Goal: Transaction & Acquisition: Purchase product/service

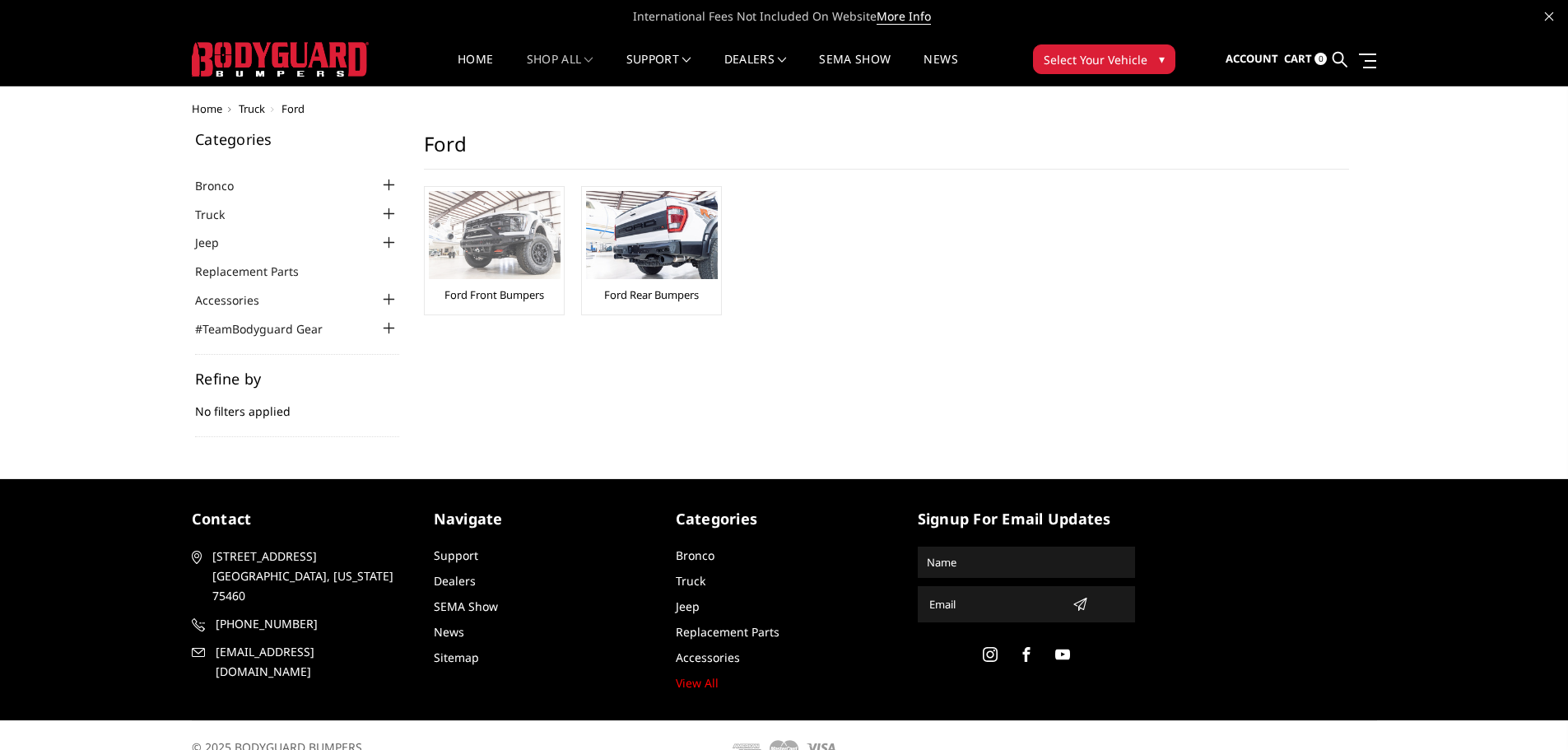
click at [488, 229] on img at bounding box center [495, 235] width 132 height 88
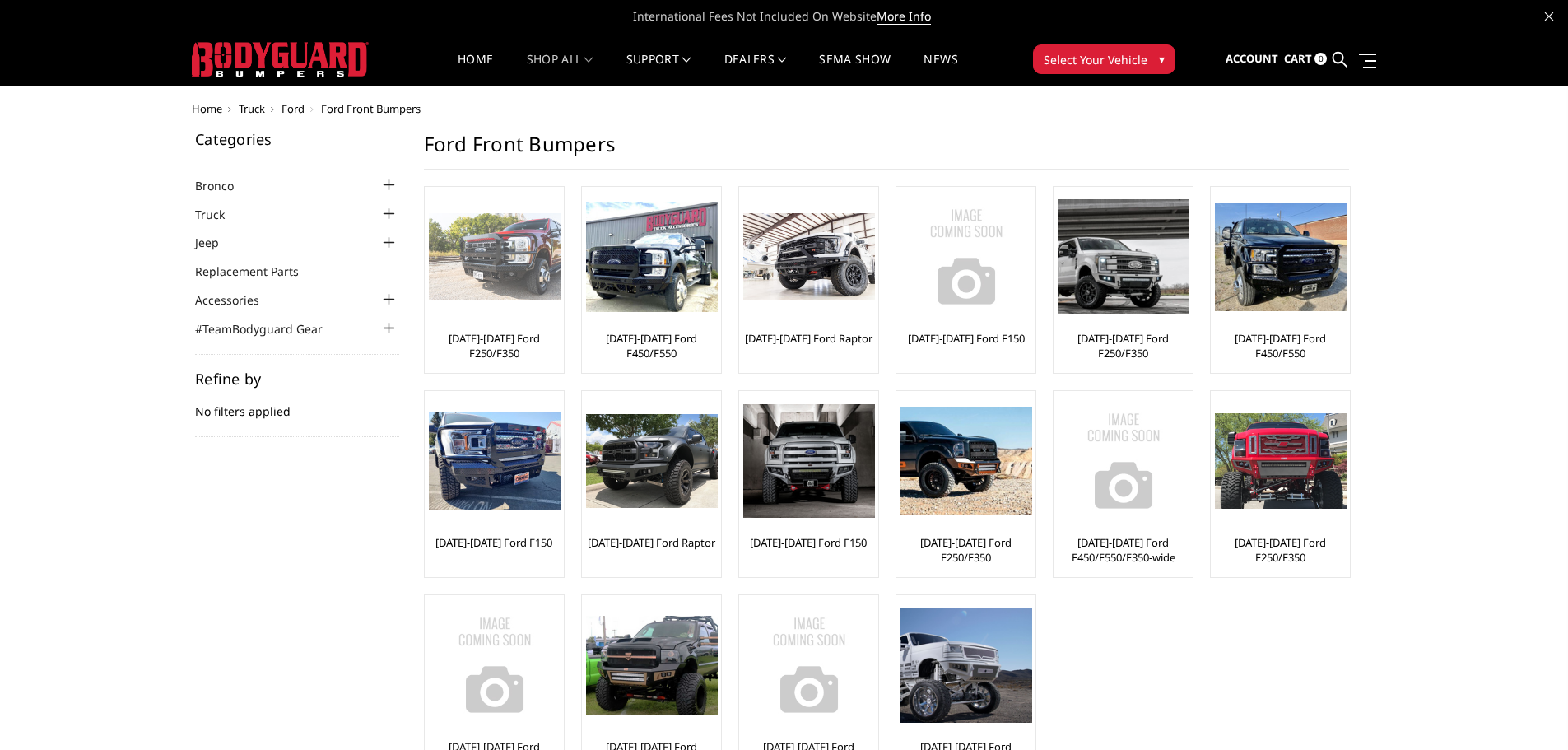
click at [514, 255] on img at bounding box center [495, 257] width 132 height 88
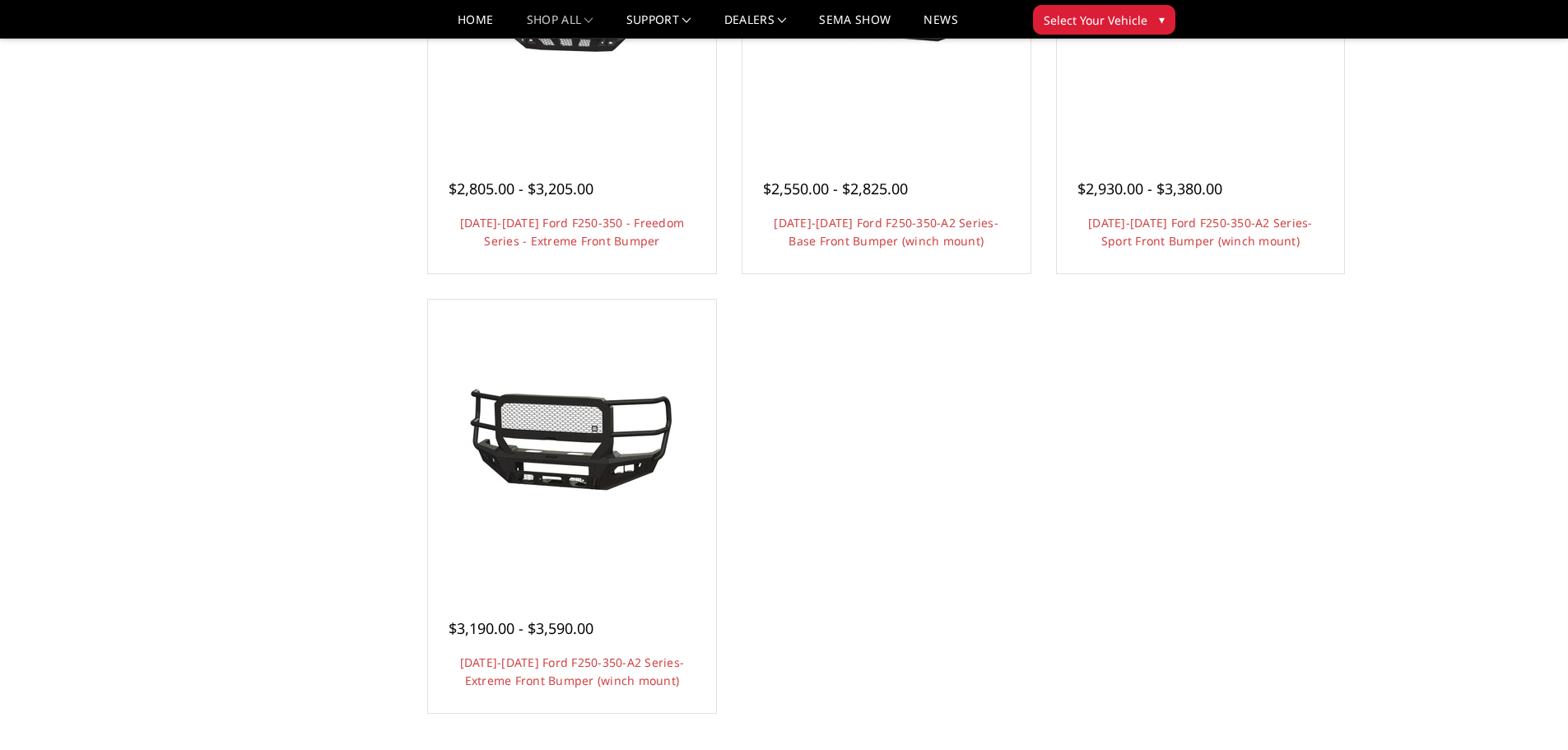
scroll to position [1235, 0]
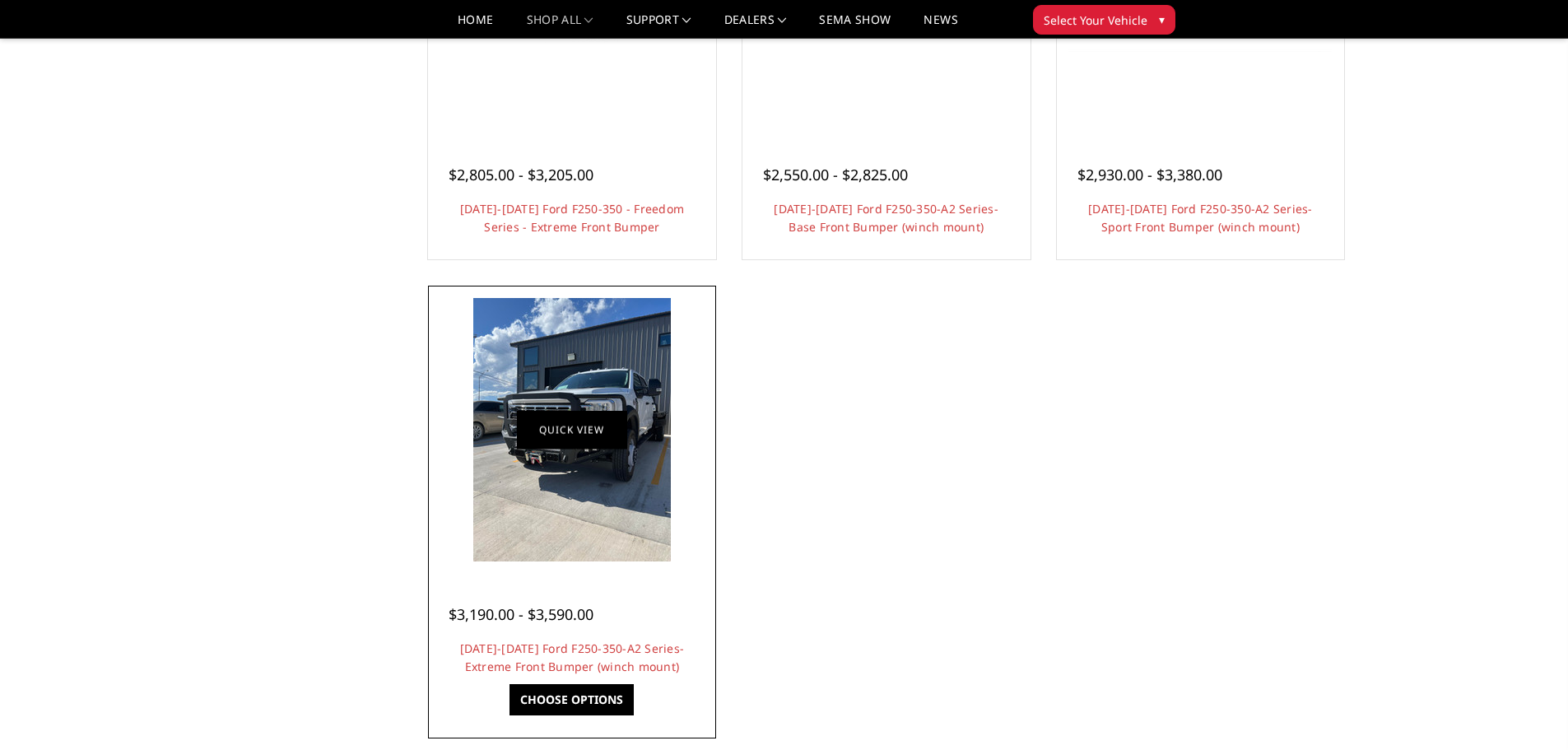
click at [609, 447] on link "Quick view" at bounding box center [572, 430] width 110 height 39
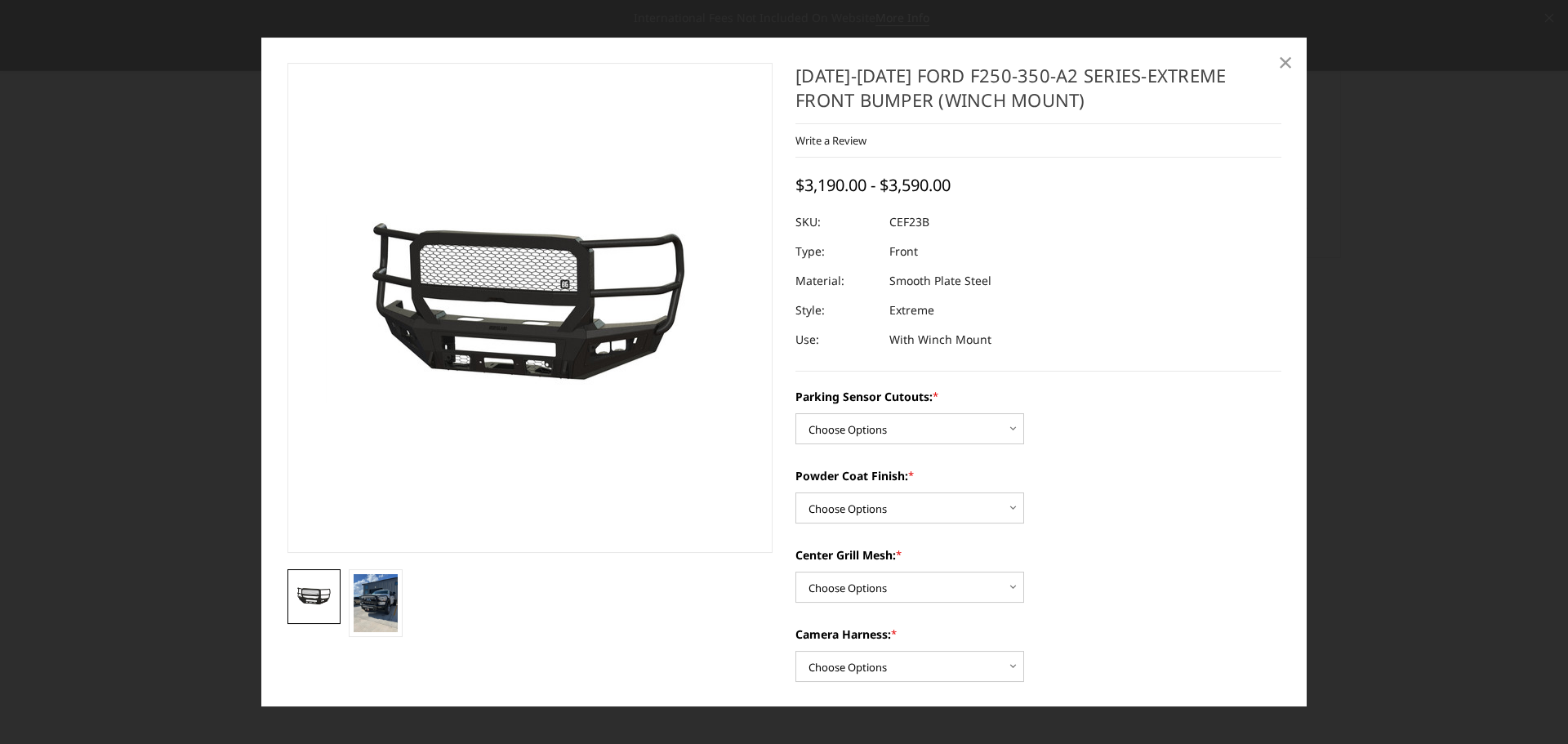
click at [1280, 62] on span "×" at bounding box center [1285, 62] width 15 height 35
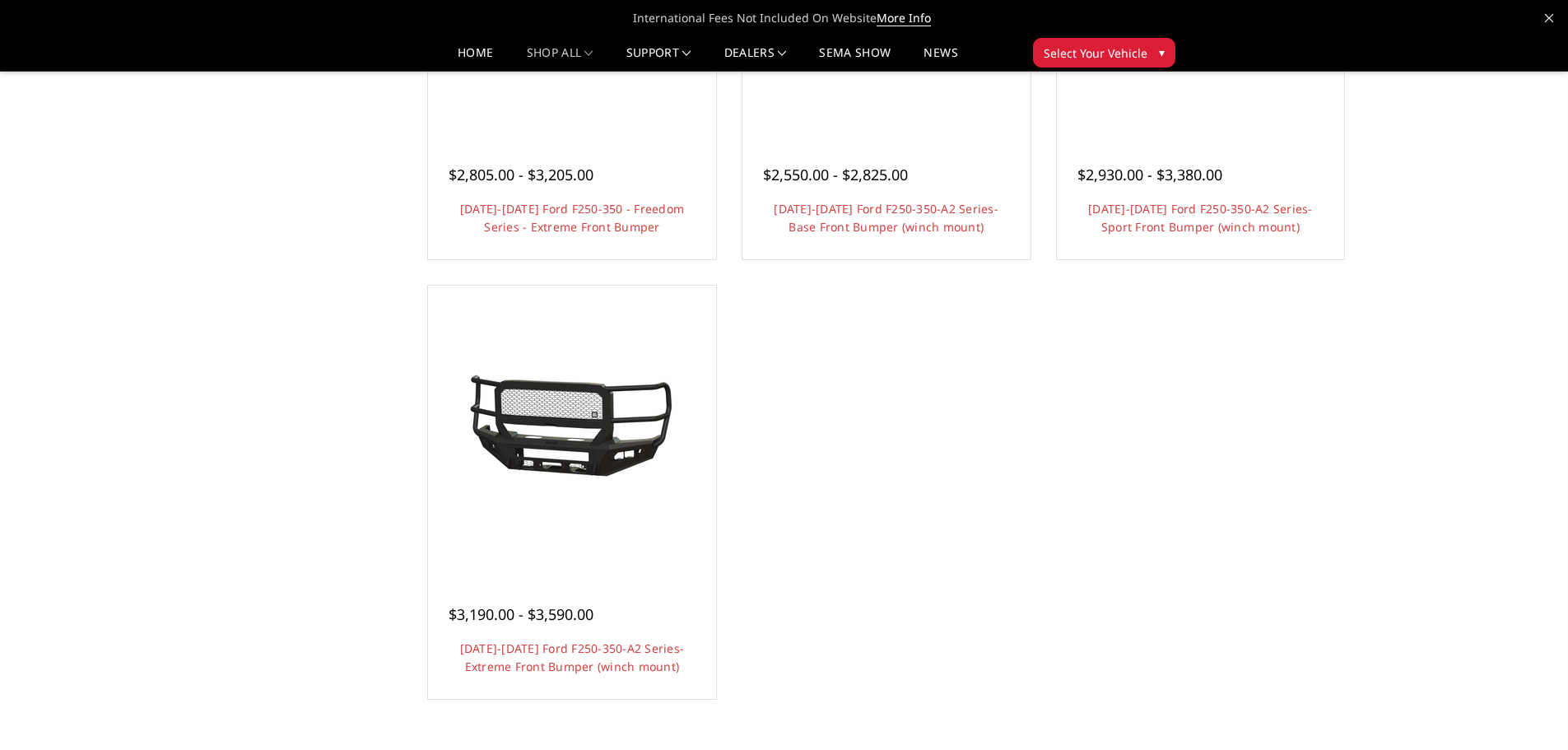
scroll to position [1399, 0]
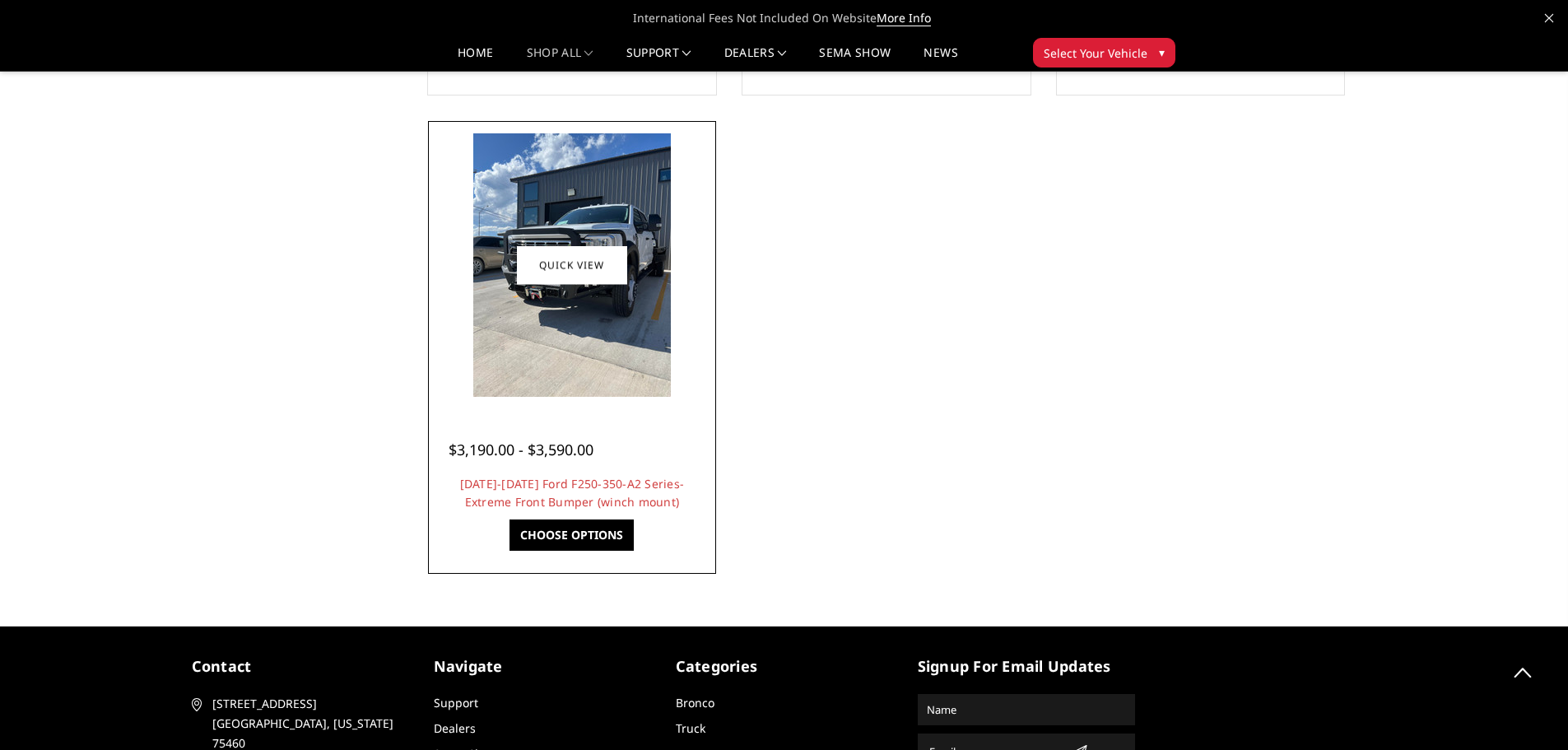
click at [567, 539] on link "Choose Options" at bounding box center [572, 535] width 125 height 32
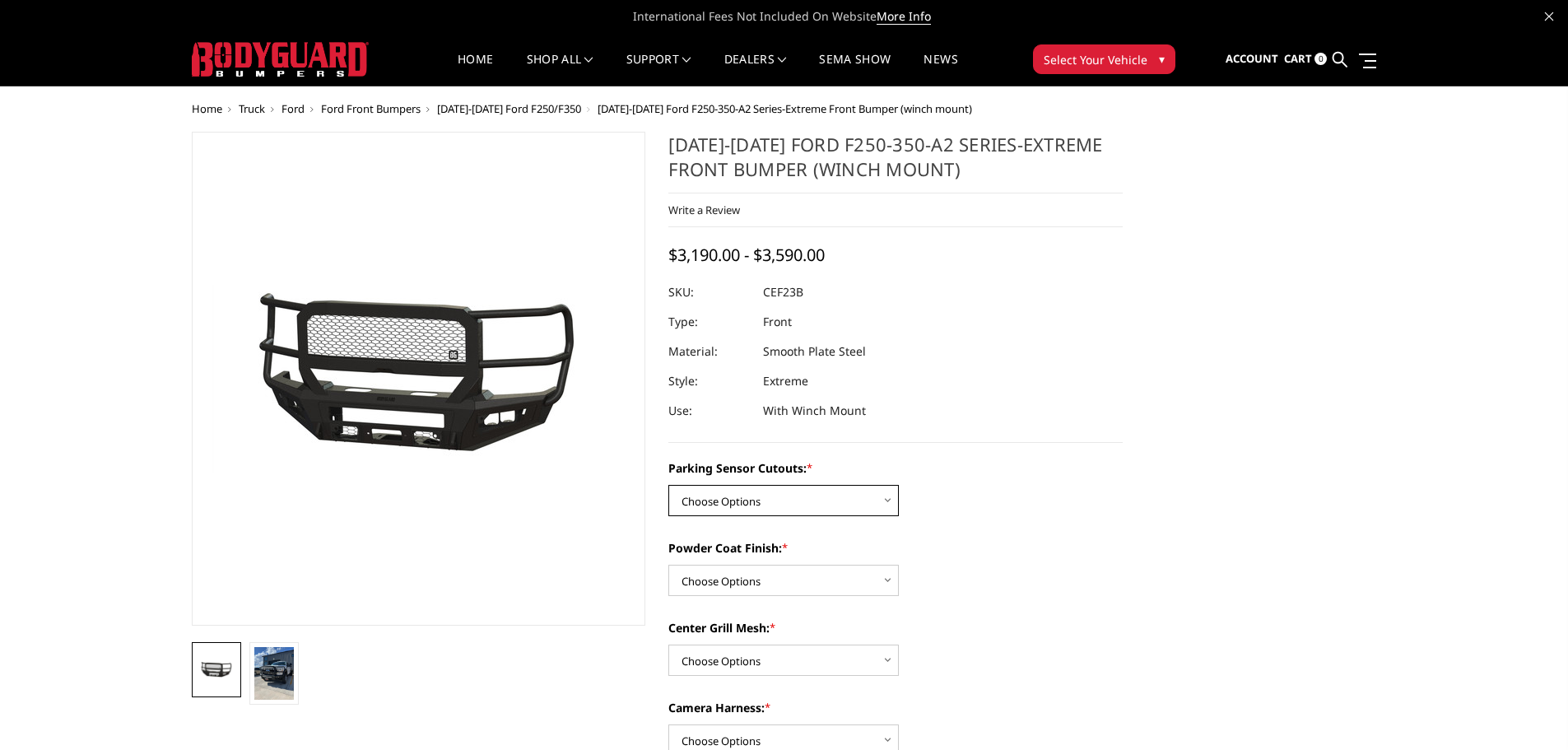
click at [820, 496] on select "Choose Options No-Without Parking Sensor Cutouts Yes-With Parking Sensor Cutouts" at bounding box center [783, 501] width 231 height 32
select select "2421"
click at [668, 485] on select "Choose Options No-Without Parking Sensor Cutouts Yes-With Parking Sensor Cutouts" at bounding box center [783, 501] width 231 height 32
click at [780, 581] on select "Choose Options Bare Metal Textured Black Powder Coat" at bounding box center [783, 581] width 231 height 32
select select "2422"
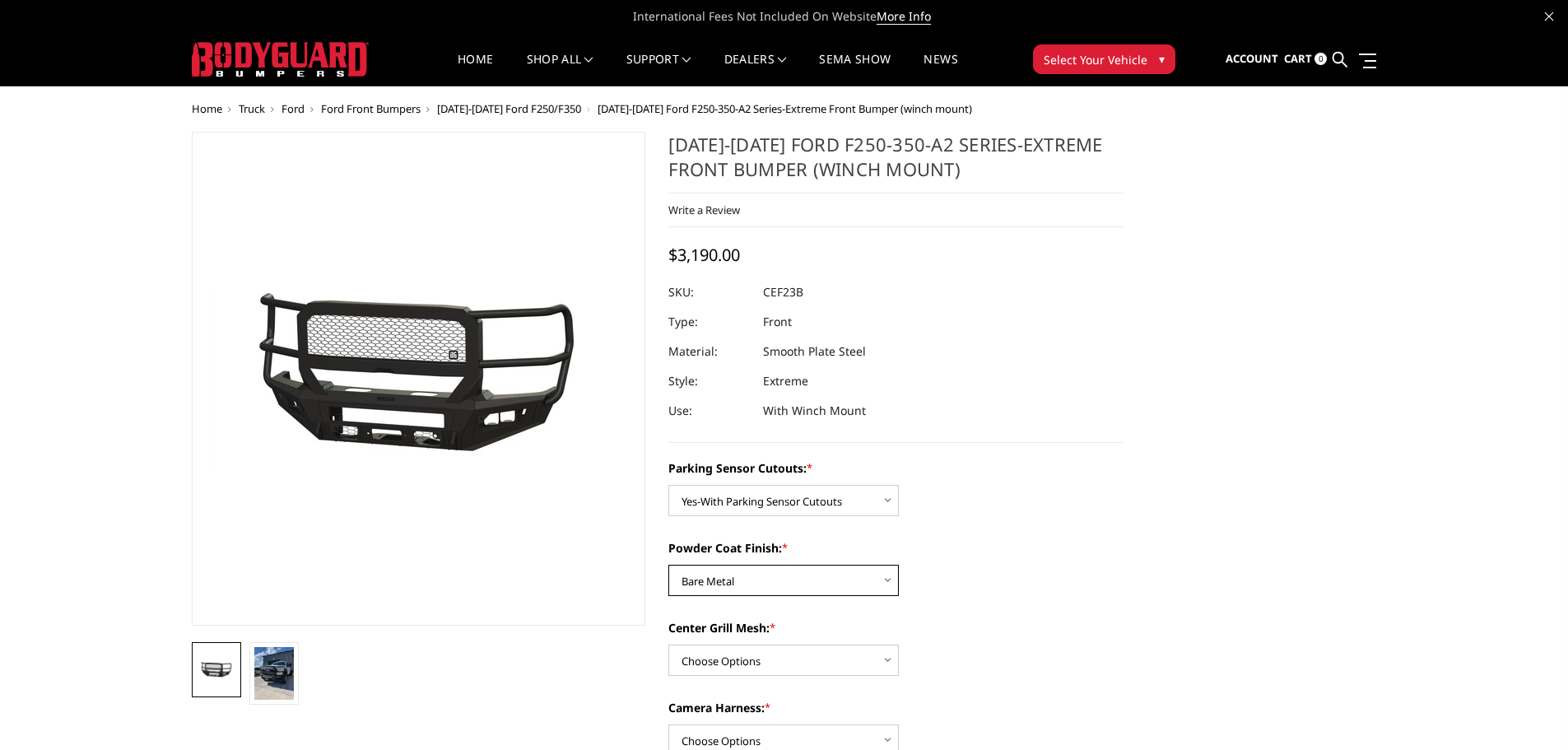
click at [668, 565] on select "Choose Options Bare Metal Textured Black Powder Coat" at bounding box center [783, 581] width 231 height 32
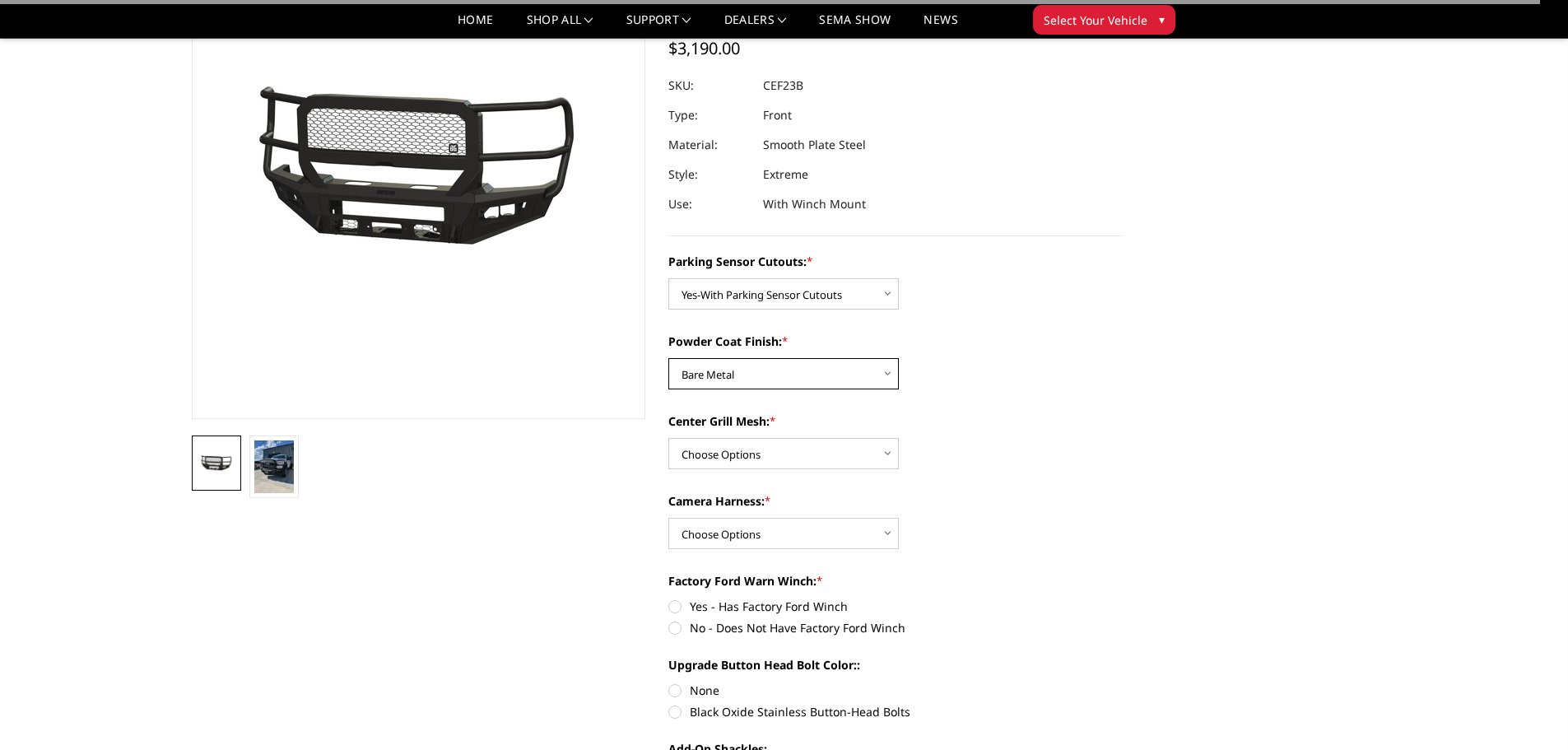
scroll to position [165, 0]
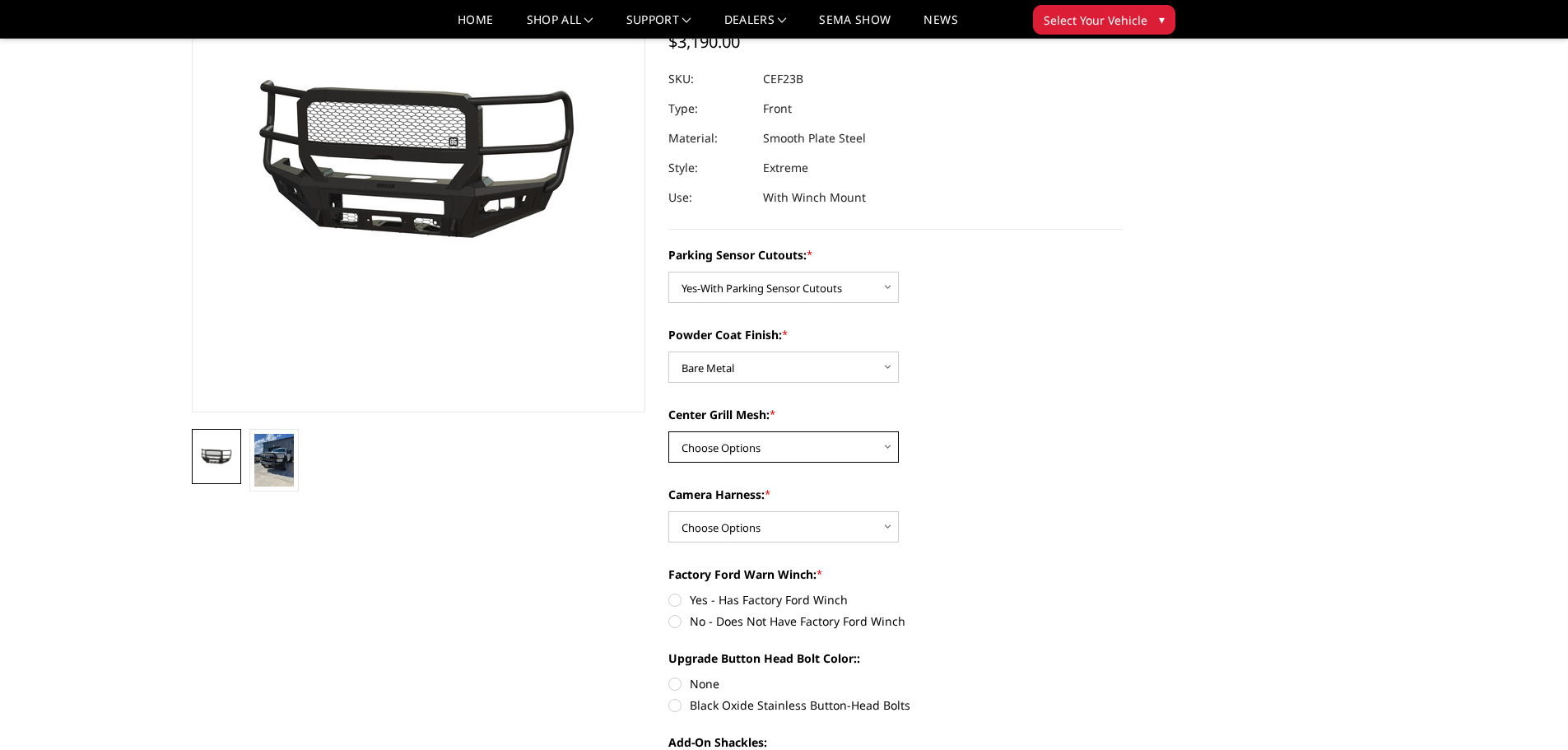
click at [766, 446] on select "Choose Options With Center Grill Mesh Without Center Grill Mesh" at bounding box center [783, 447] width 231 height 32
select select "2424"
click at [668, 432] on select "Choose Options With Center Grill Mesh Without Center Grill Mesh" at bounding box center [783, 447] width 231 height 32
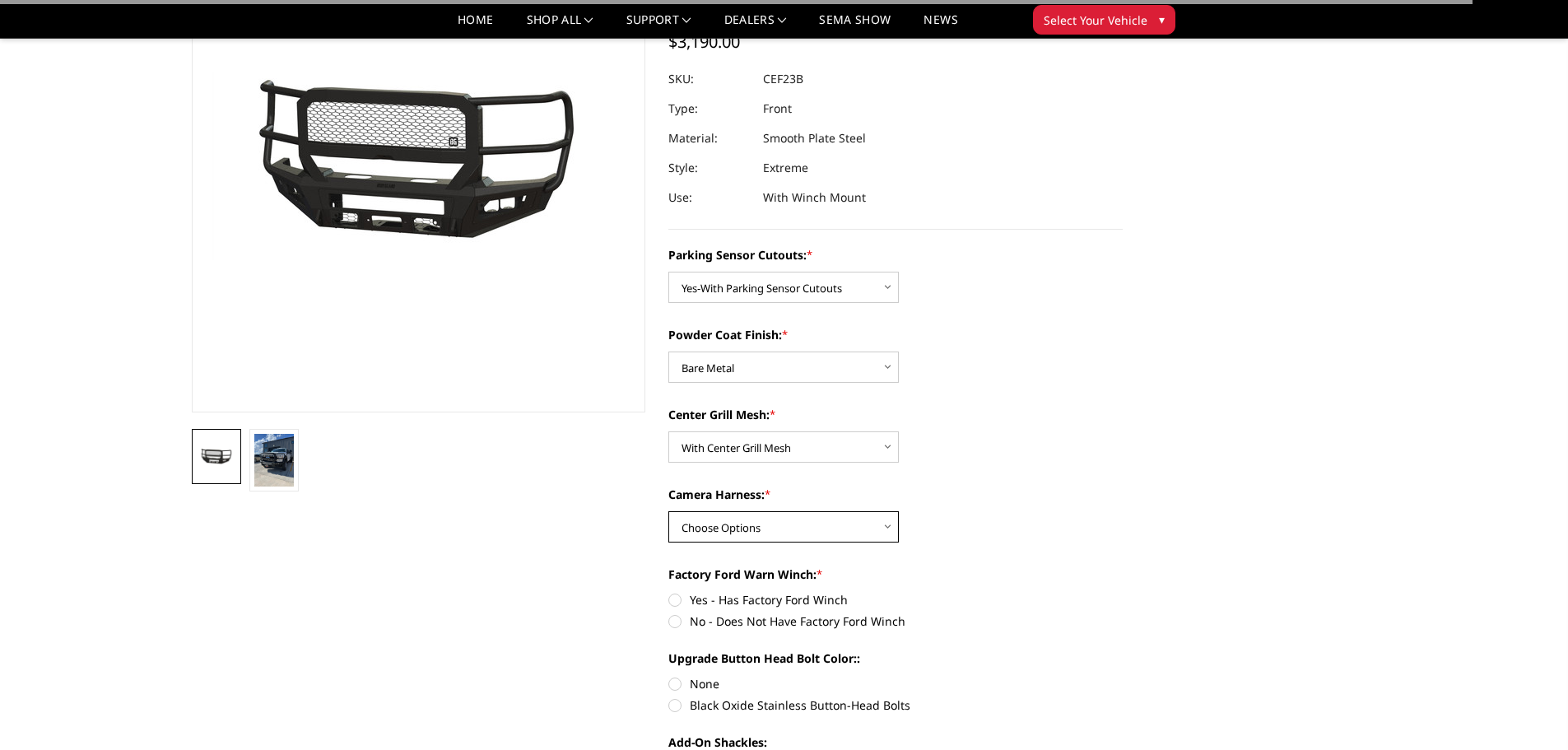
click at [753, 520] on select "Choose Options WITH Camera Harness WITHOUT Camera Harness" at bounding box center [783, 527] width 231 height 32
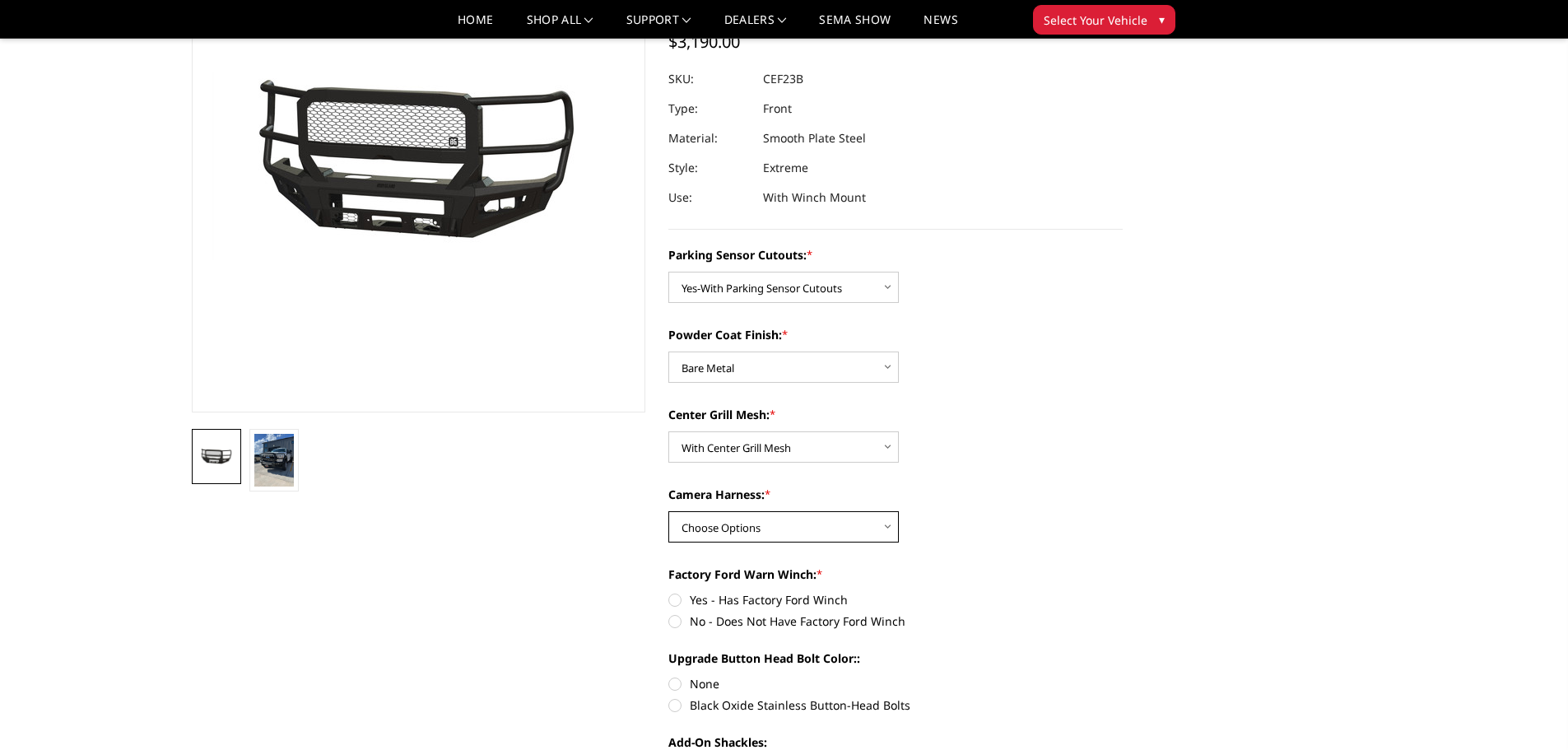
select select "2426"
click at [668, 511] on select "Choose Options WITH Camera Harness WITHOUT Camera Harness" at bounding box center [783, 527] width 231 height 32
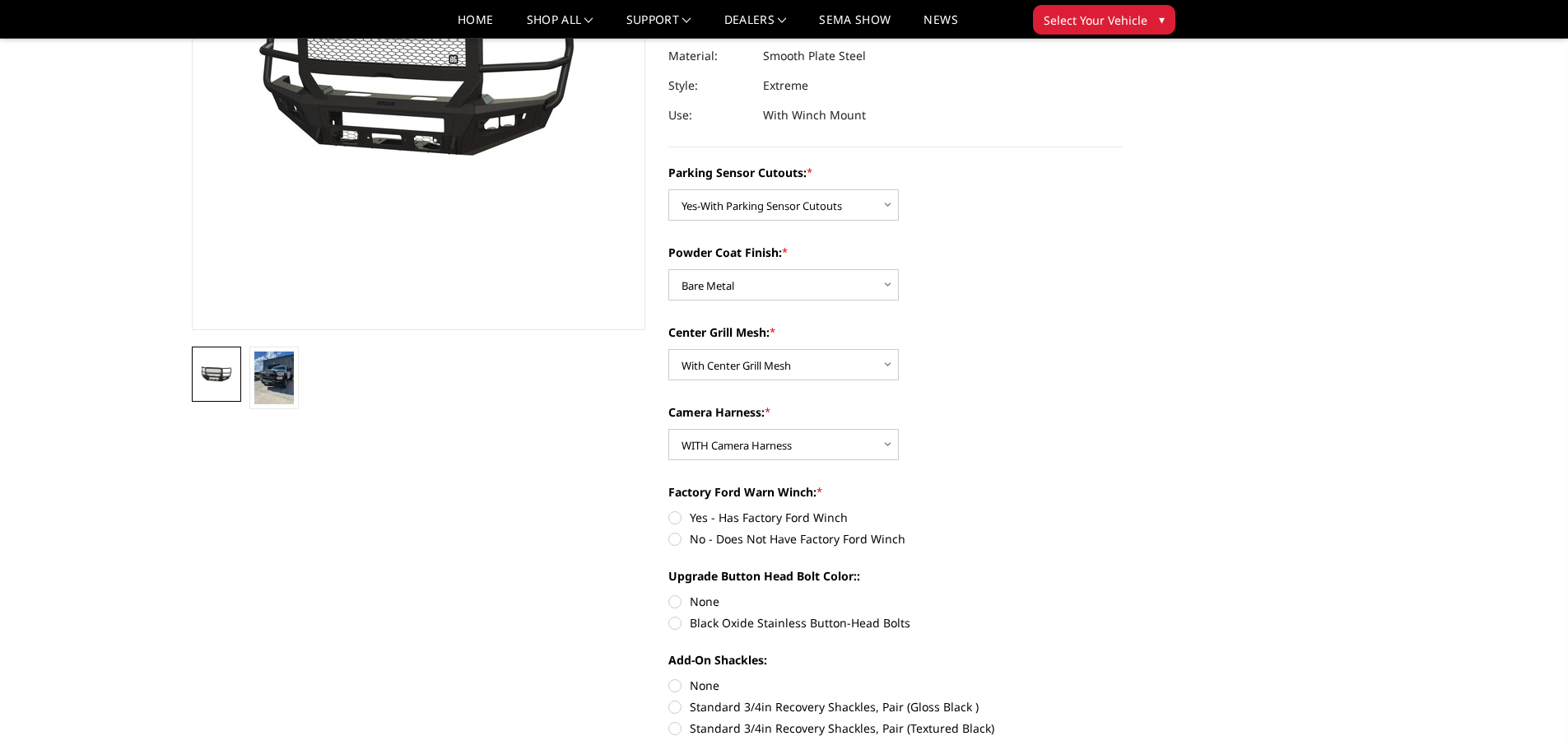
click at [675, 535] on label "No - Does Not Have Factory Ford Winch" at bounding box center [895, 539] width 454 height 18
click at [1123, 510] on input "No - Does Not Have Factory Ford Winch" at bounding box center [1123, 509] width 1 height 1
radio input "true"
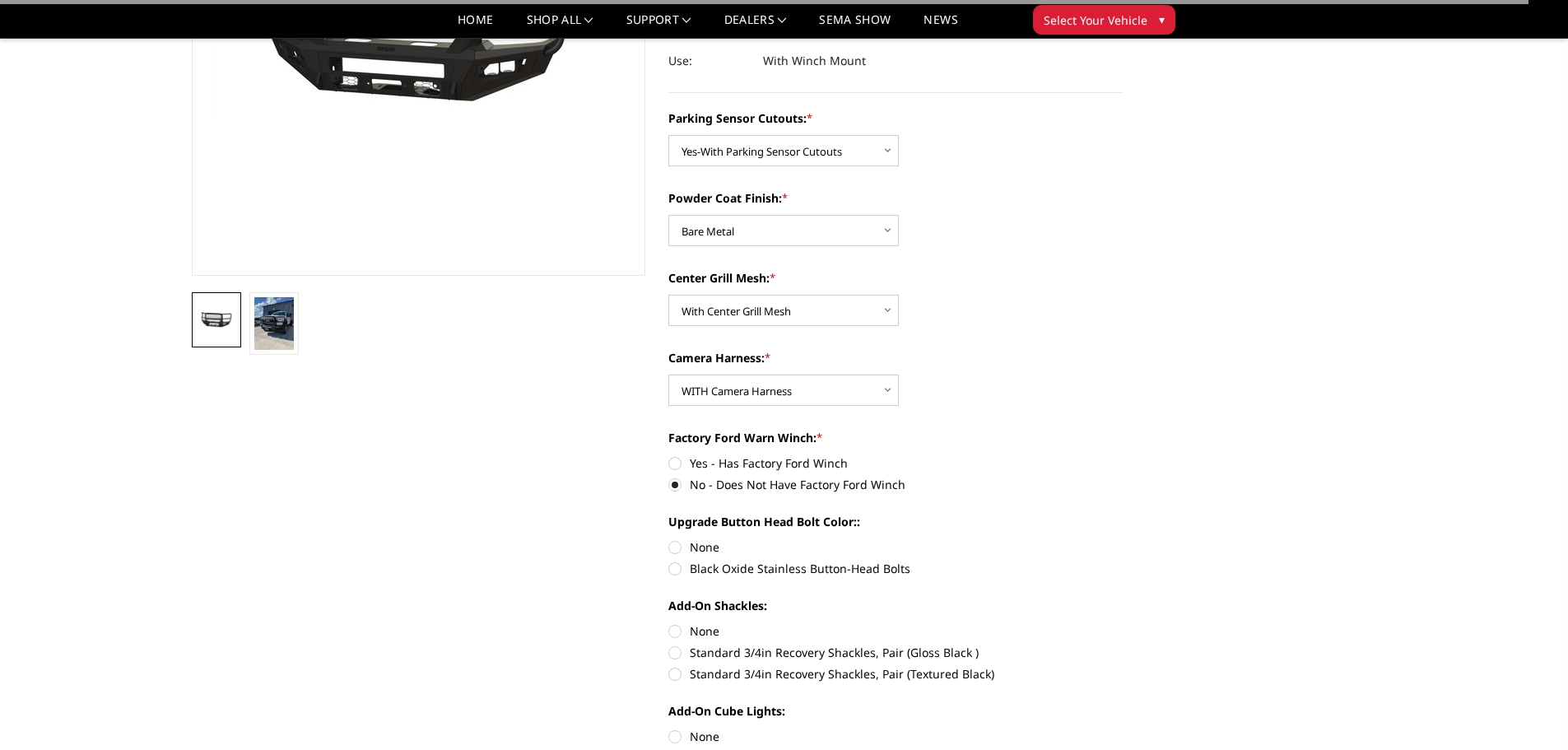
scroll to position [411, 0]
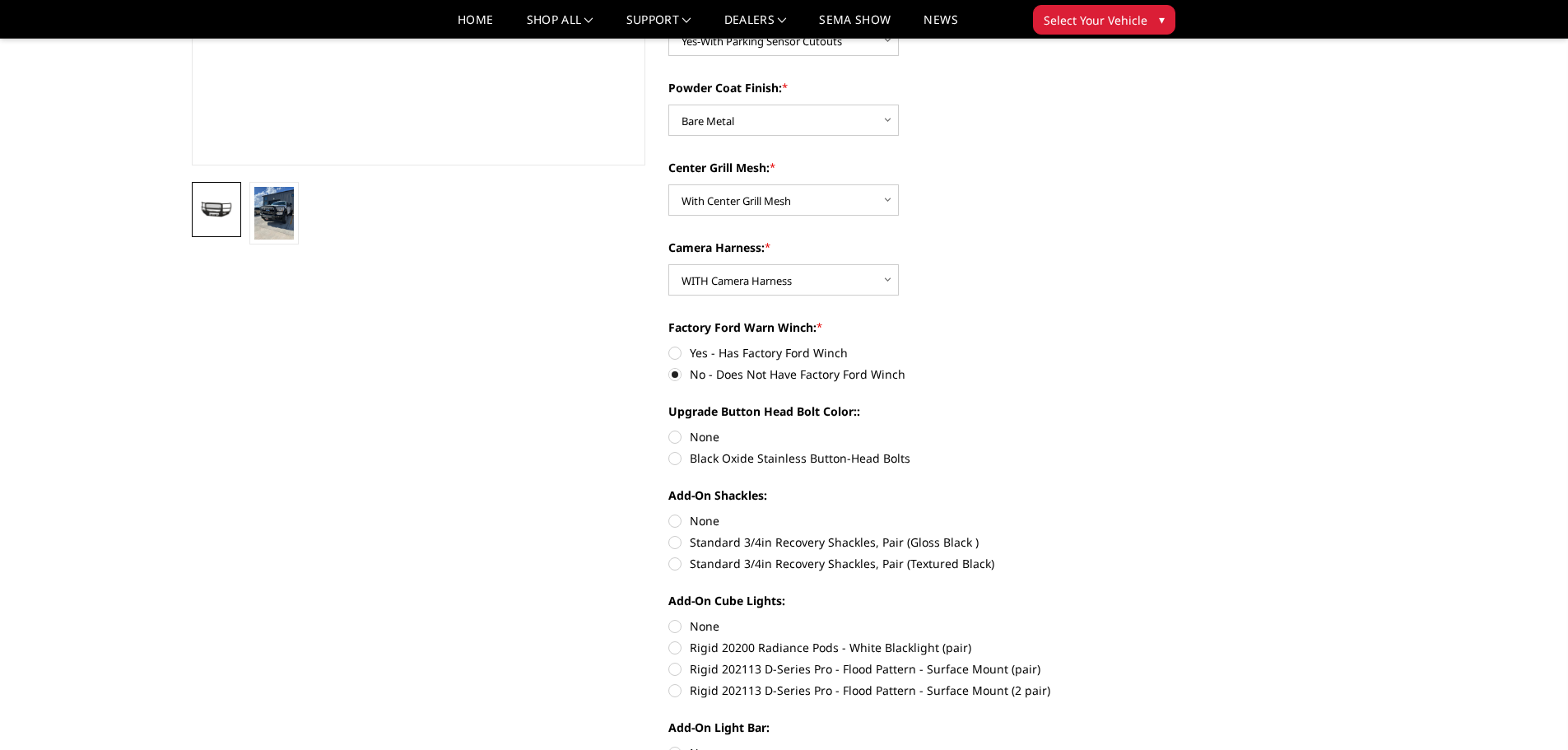
click at [677, 434] on label "None" at bounding box center [895, 437] width 454 height 18
click at [669, 429] on input "None" at bounding box center [668, 428] width 1 height 1
radio input "true"
click at [677, 518] on label "None" at bounding box center [895, 521] width 454 height 18
click at [669, 513] on input "None" at bounding box center [668, 512] width 1 height 1
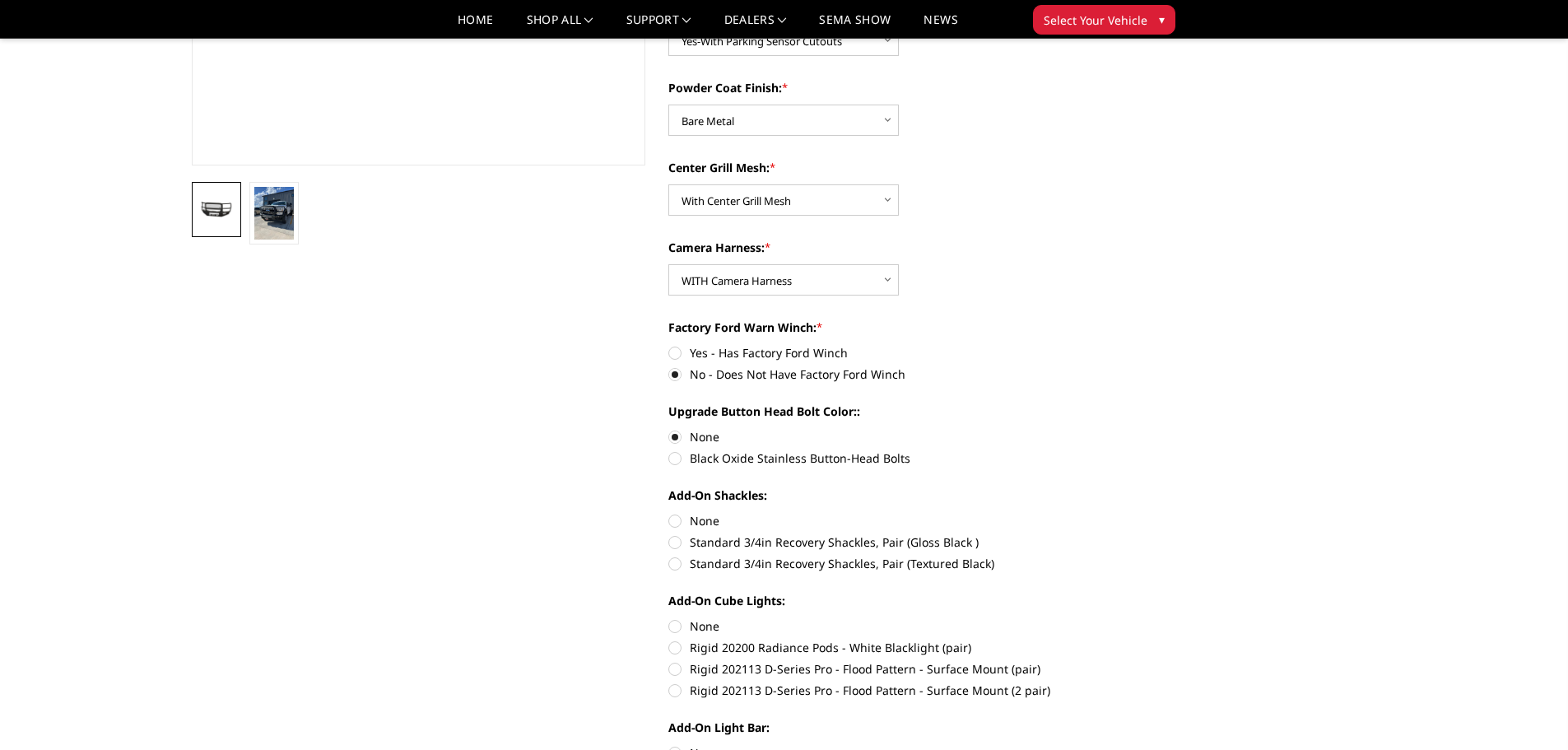
radio input "true"
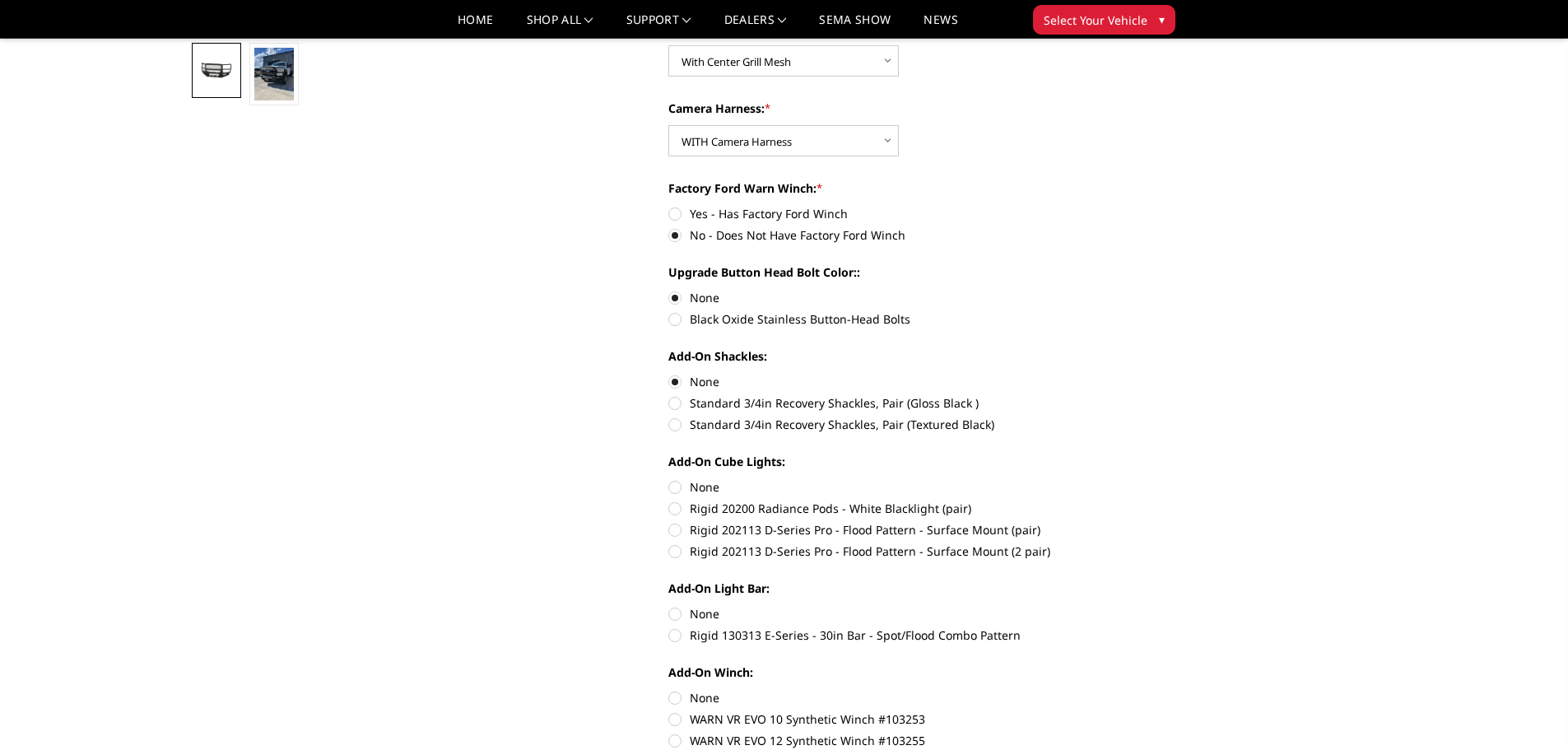
scroll to position [576, 0]
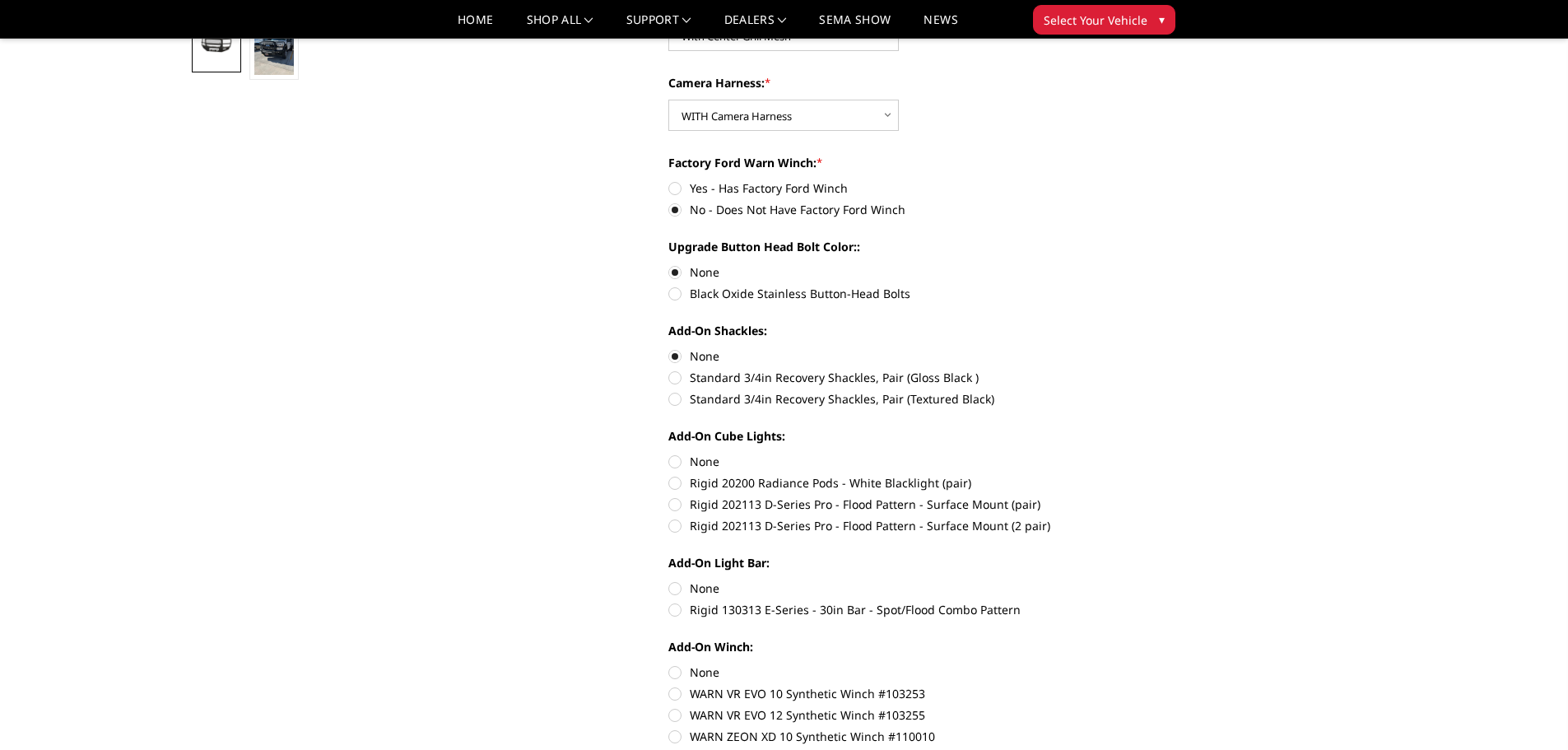
click at [677, 461] on label "None" at bounding box center [895, 461] width 454 height 18
click at [669, 454] on input "None" at bounding box center [668, 453] width 1 height 1
radio input "true"
click at [679, 586] on label "None" at bounding box center [895, 589] width 454 height 18
click at [669, 581] on input "None" at bounding box center [668, 580] width 1 height 1
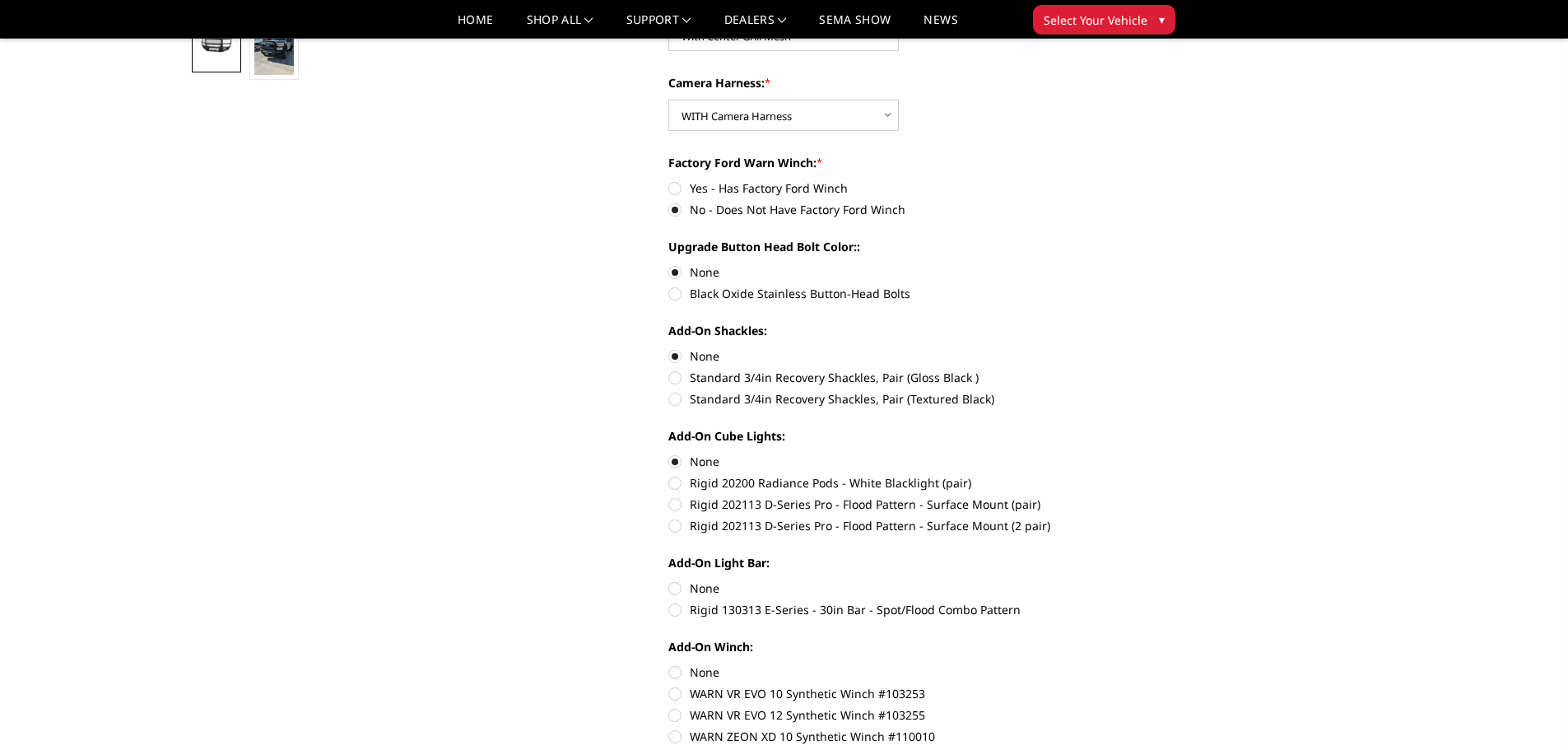
radio input "true"
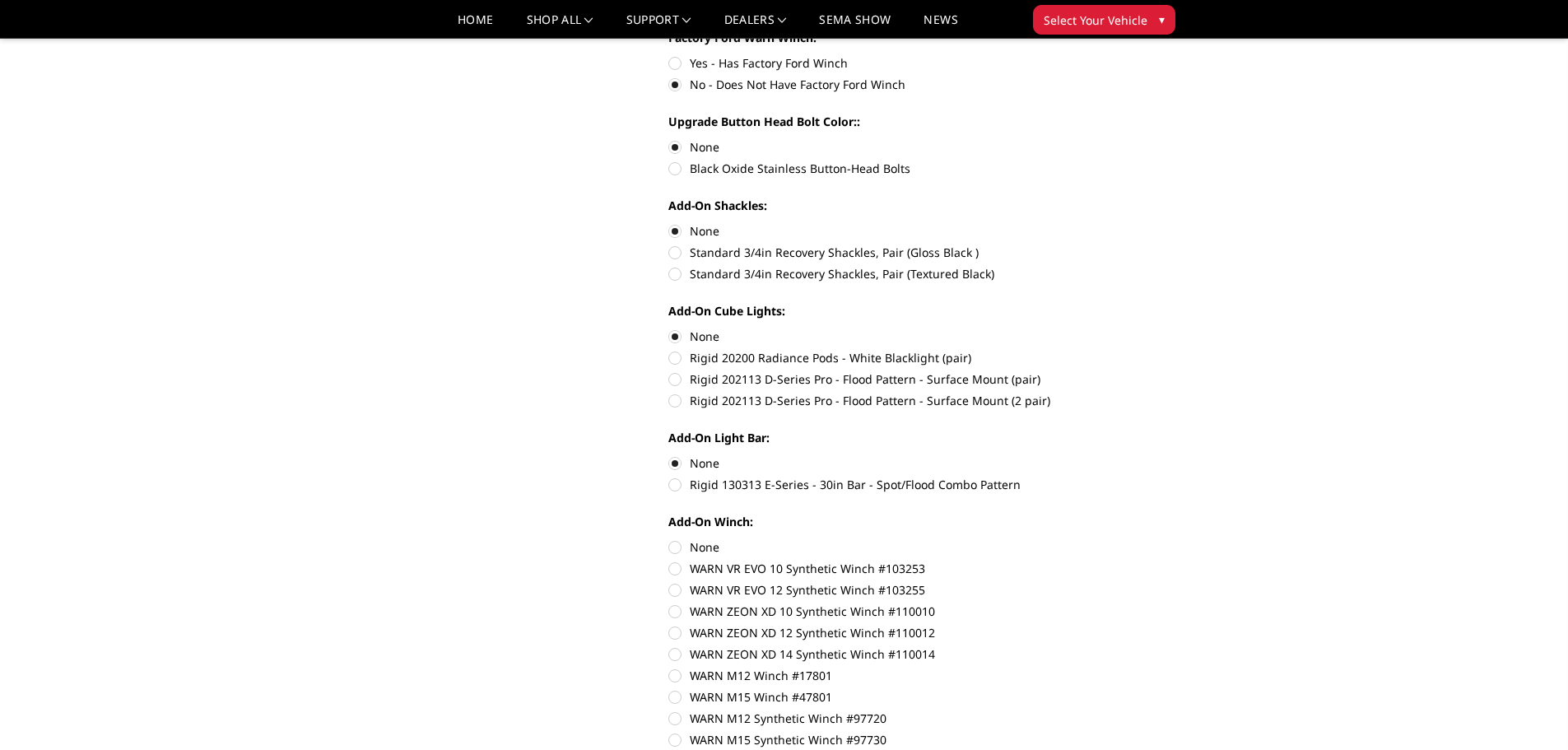
scroll to position [741, 0]
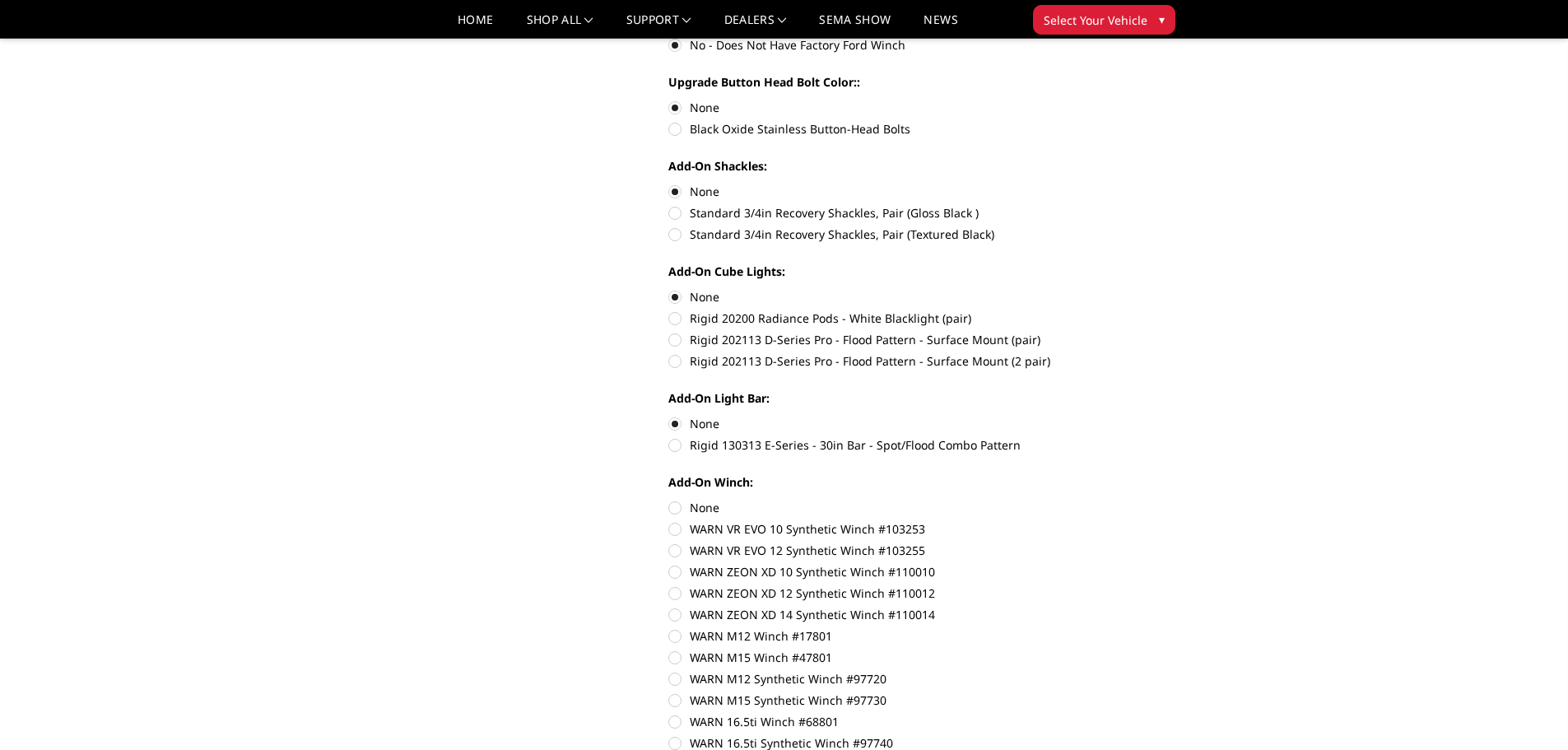
click at [677, 507] on label "None" at bounding box center [895, 508] width 454 height 18
click at [669, 500] on input "None" at bounding box center [668, 499] width 1 height 1
radio input "true"
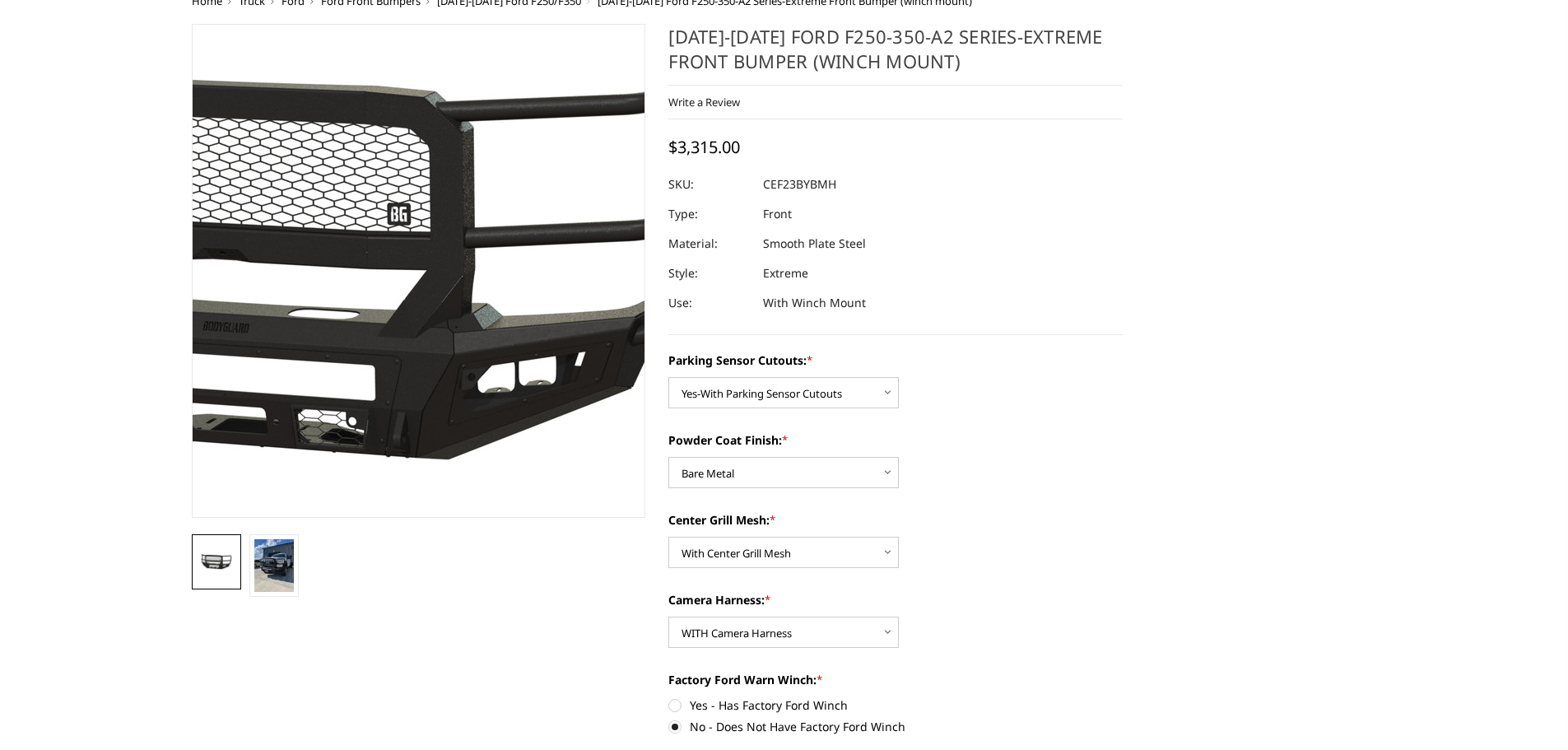
scroll to position [0, 0]
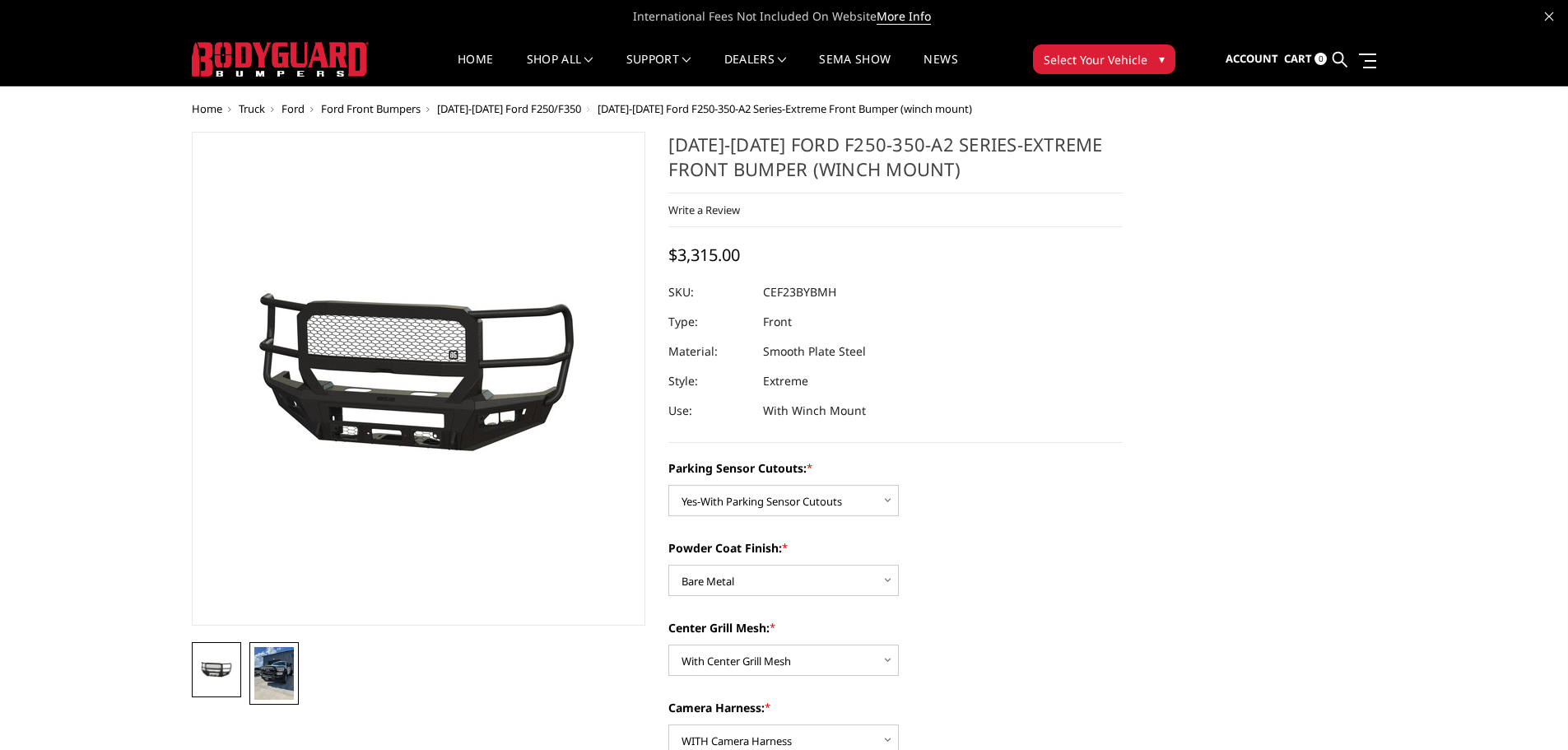
click at [273, 666] on img at bounding box center [274, 674] width 39 height 53
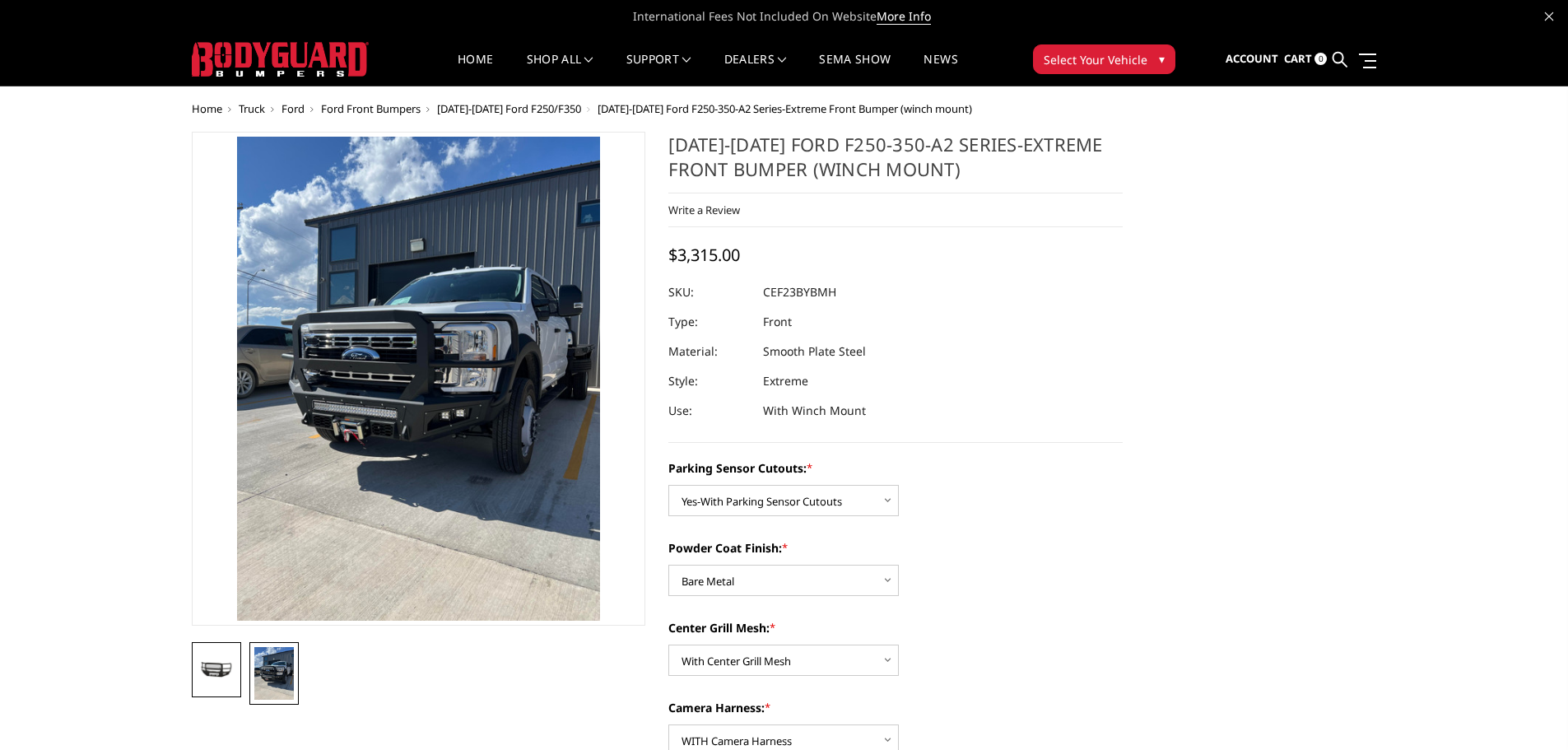
click at [228, 663] on img at bounding box center [216, 670] width 39 height 18
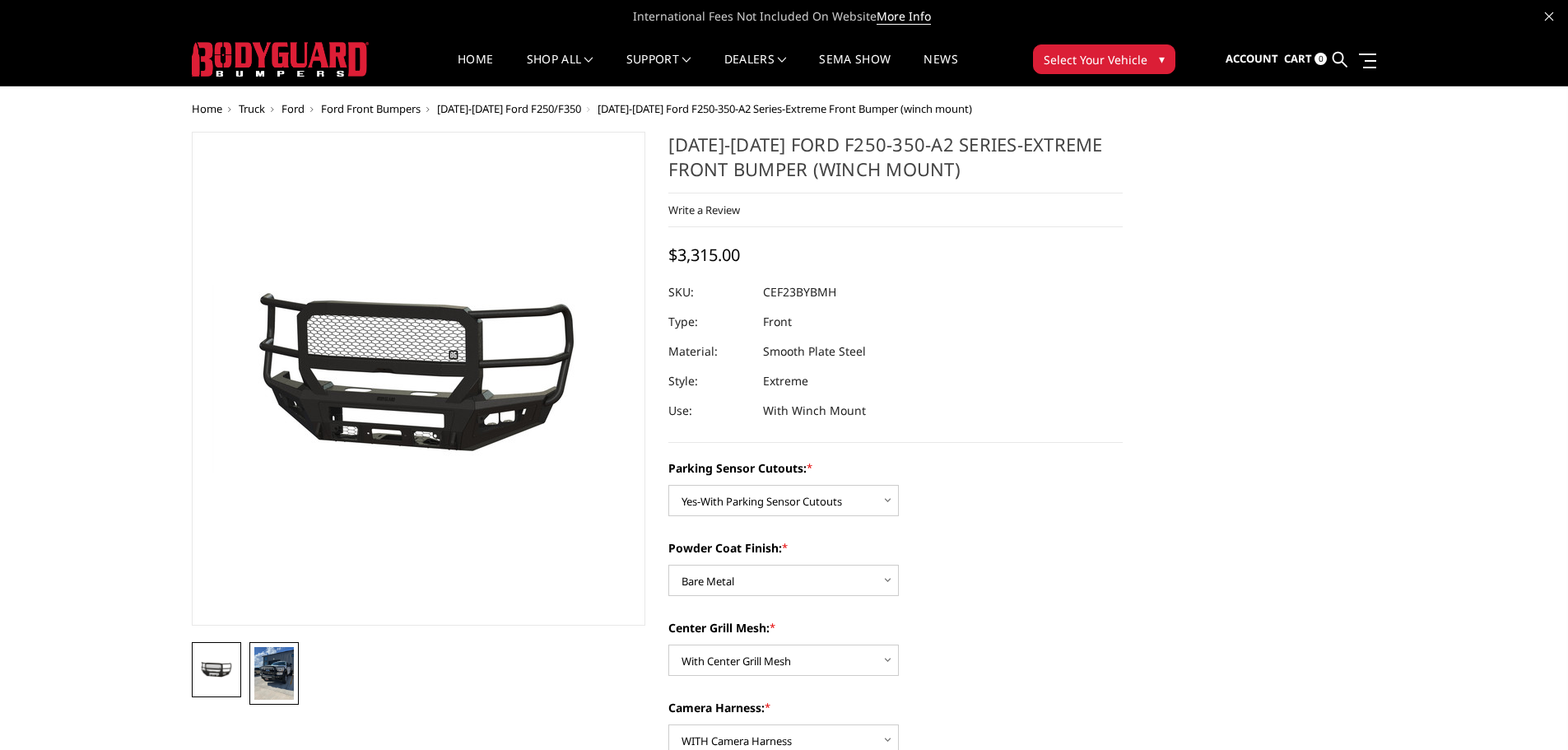
click at [279, 671] on img at bounding box center [274, 674] width 39 height 53
select select "2421"
select select "2422"
select select "2424"
select select "2426"
